Goal: Transaction & Acquisition: Purchase product/service

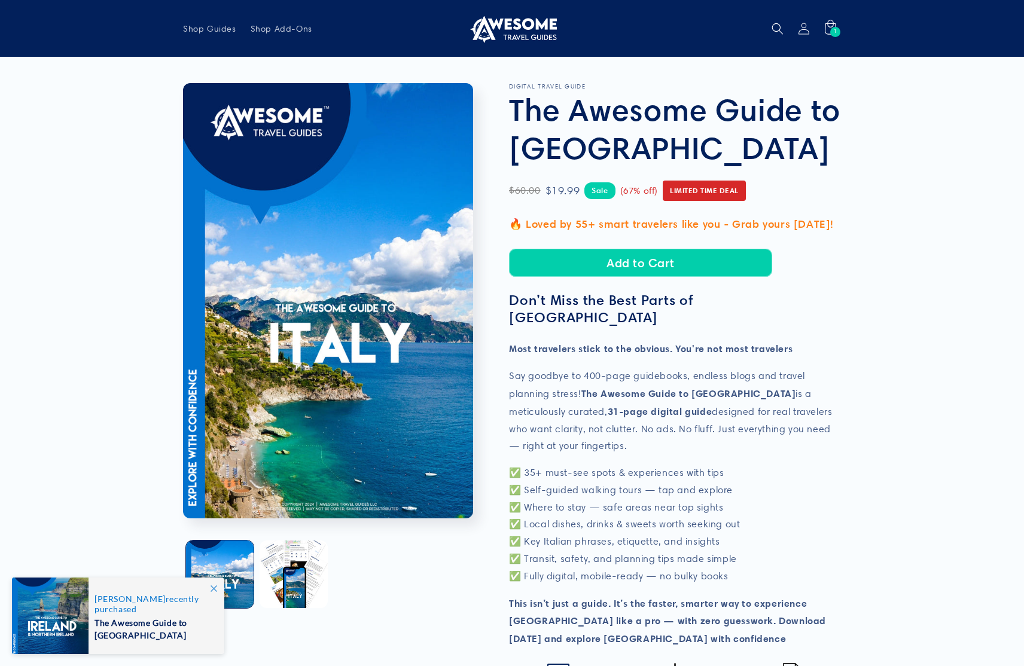
click at [213, 590] on icon at bounding box center [213, 588] width 7 height 7
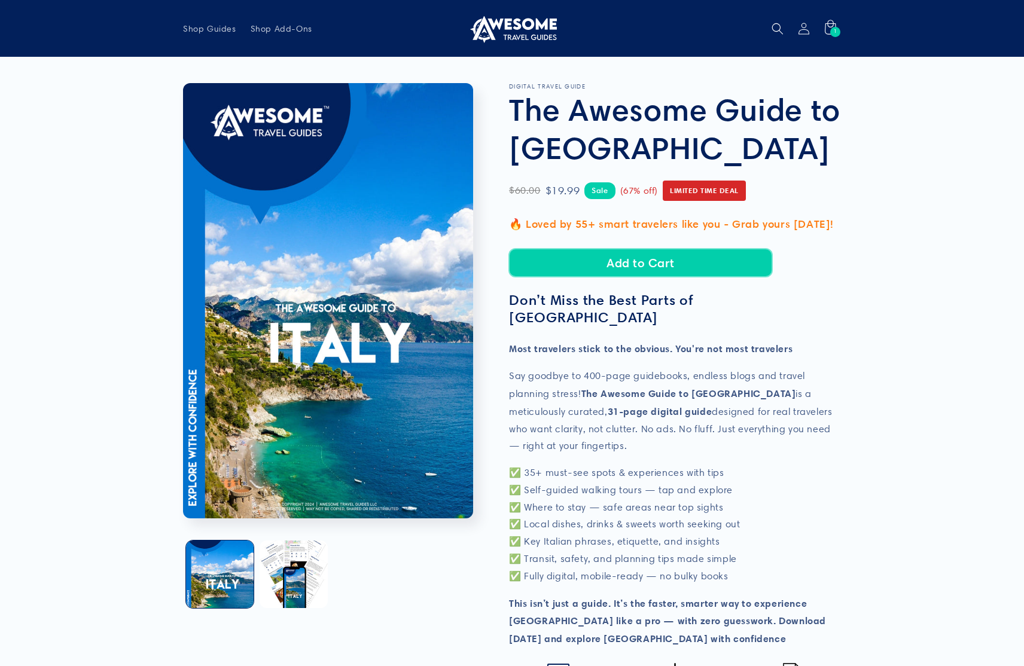
click at [636, 261] on button "Add to Cart" at bounding box center [640, 263] width 263 height 28
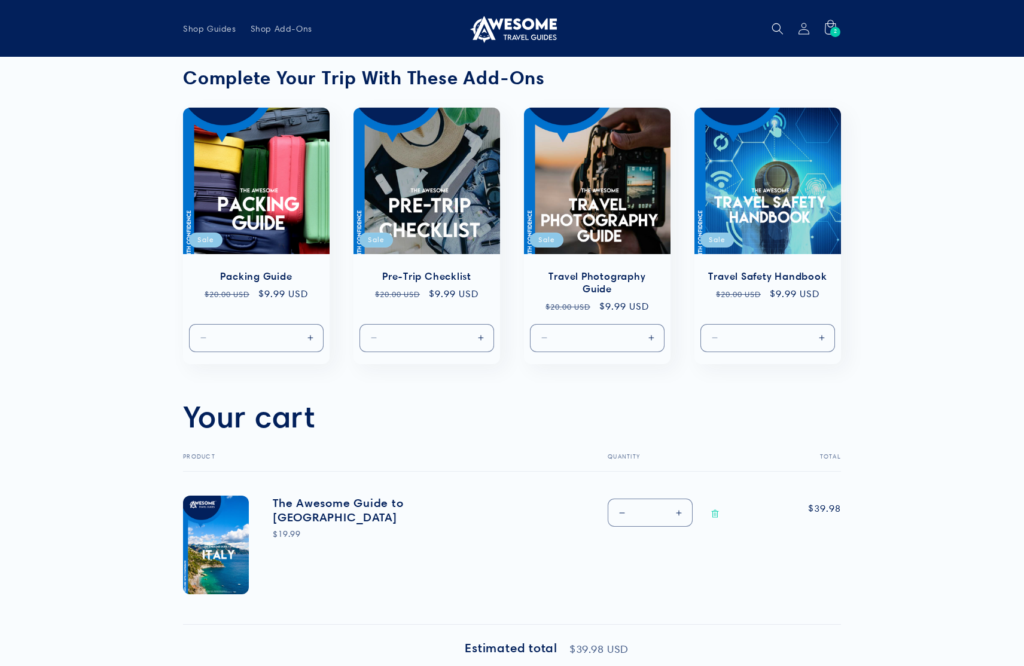
click at [614, 511] on button "Decrease quantity for The Awesome Guide to Italy" at bounding box center [621, 513] width 27 height 28
type input "*"
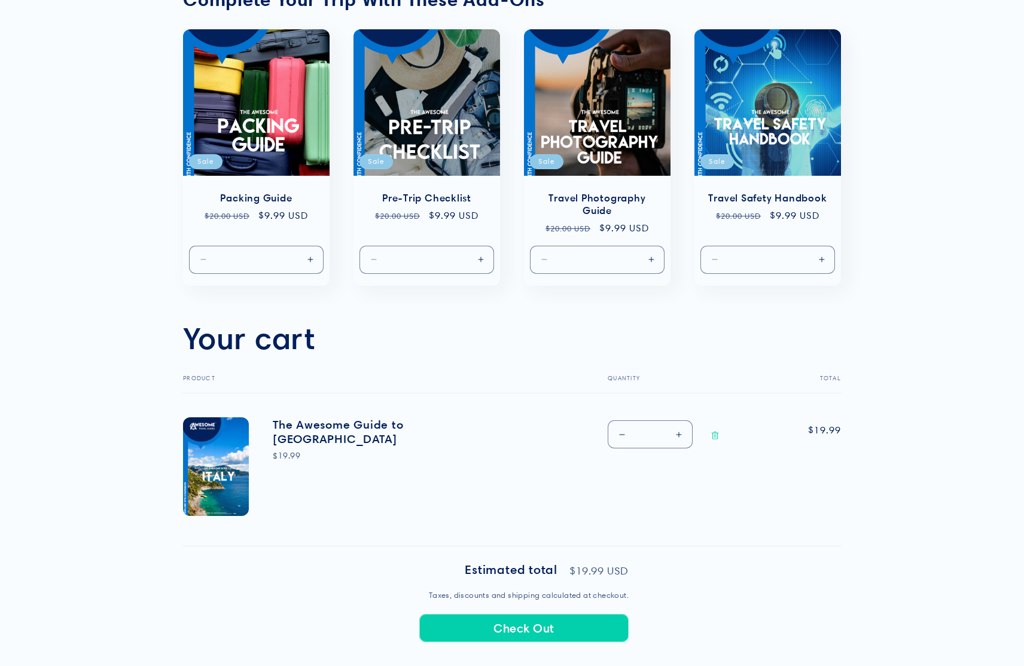
scroll to position [153, 0]
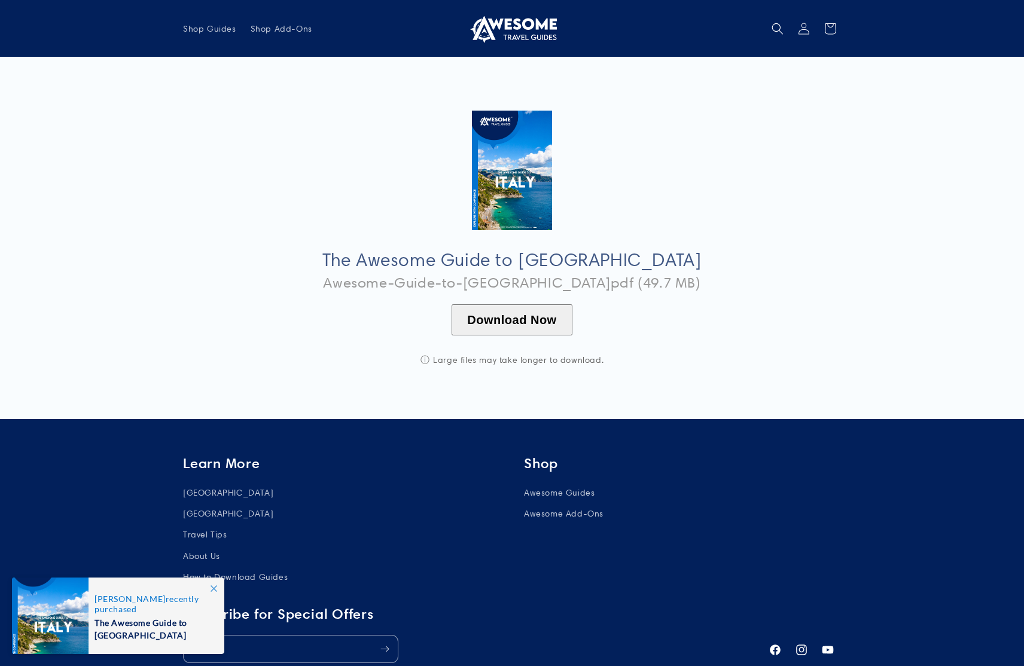
click at [505, 322] on button "Download Now" at bounding box center [511, 319] width 120 height 31
click at [511, 316] on button "Download Now" at bounding box center [511, 319] width 120 height 31
